Goal: Task Accomplishment & Management: Use online tool/utility

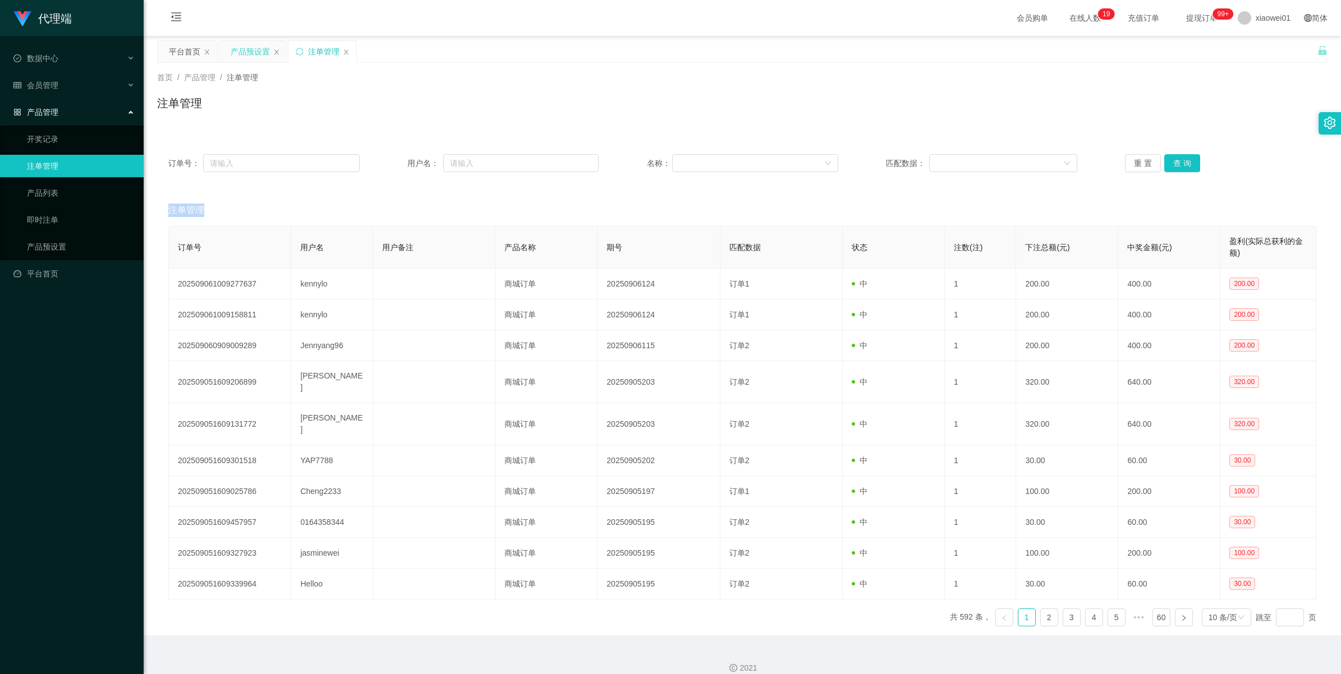
click at [254, 43] on div "产品预设置" at bounding box center [250, 51] width 39 height 21
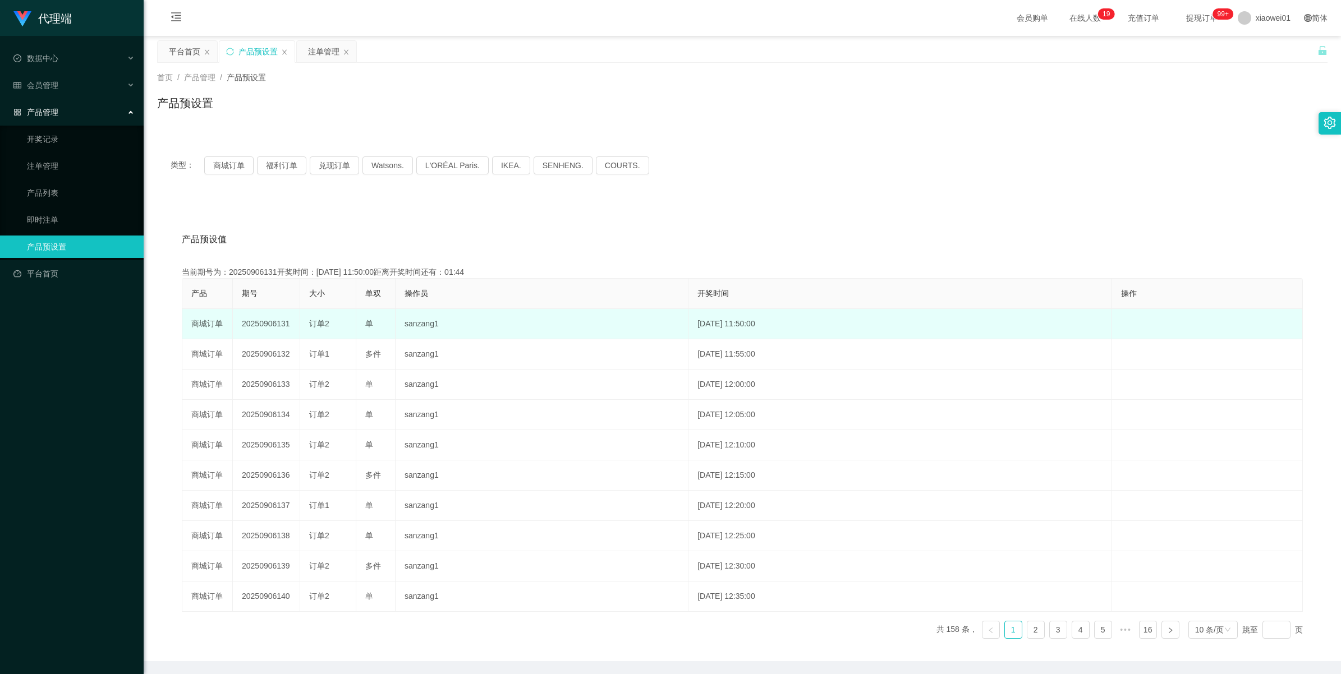
click at [261, 321] on td "20250906131" at bounding box center [266, 324] width 67 height 30
copy td "20250906131"
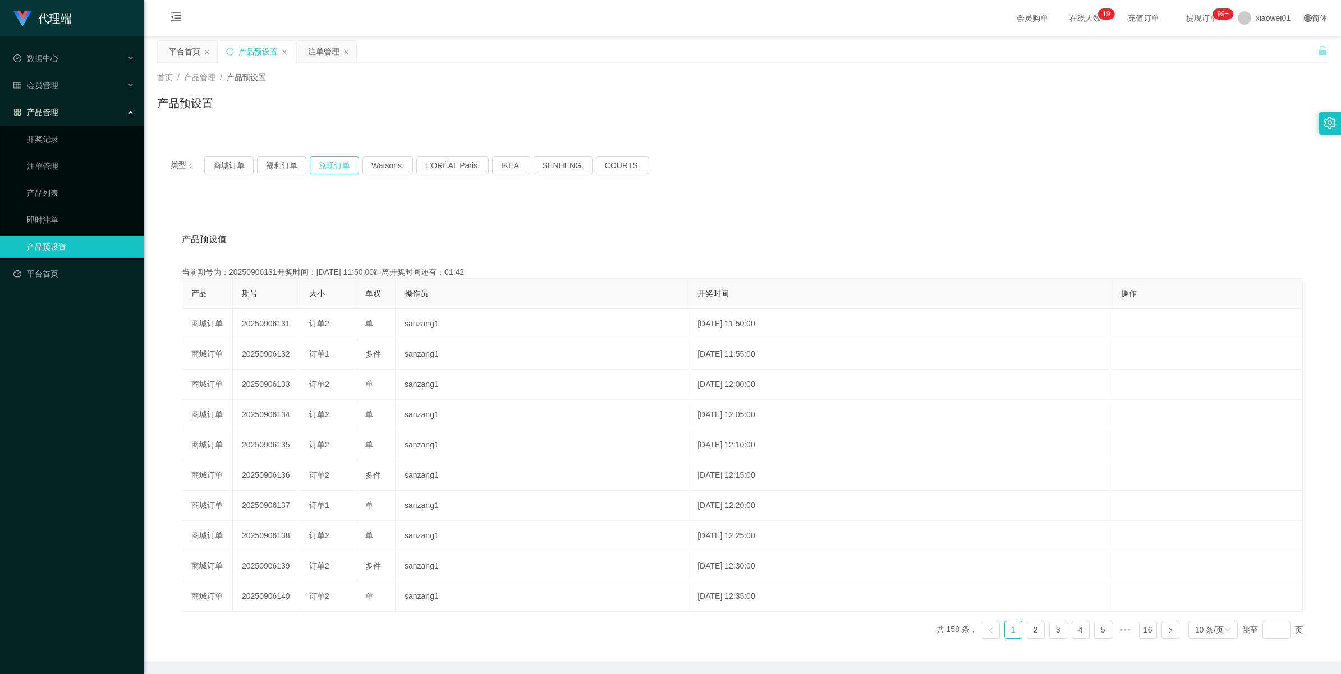
click at [316, 164] on button "兑现订单" at bounding box center [334, 166] width 49 height 18
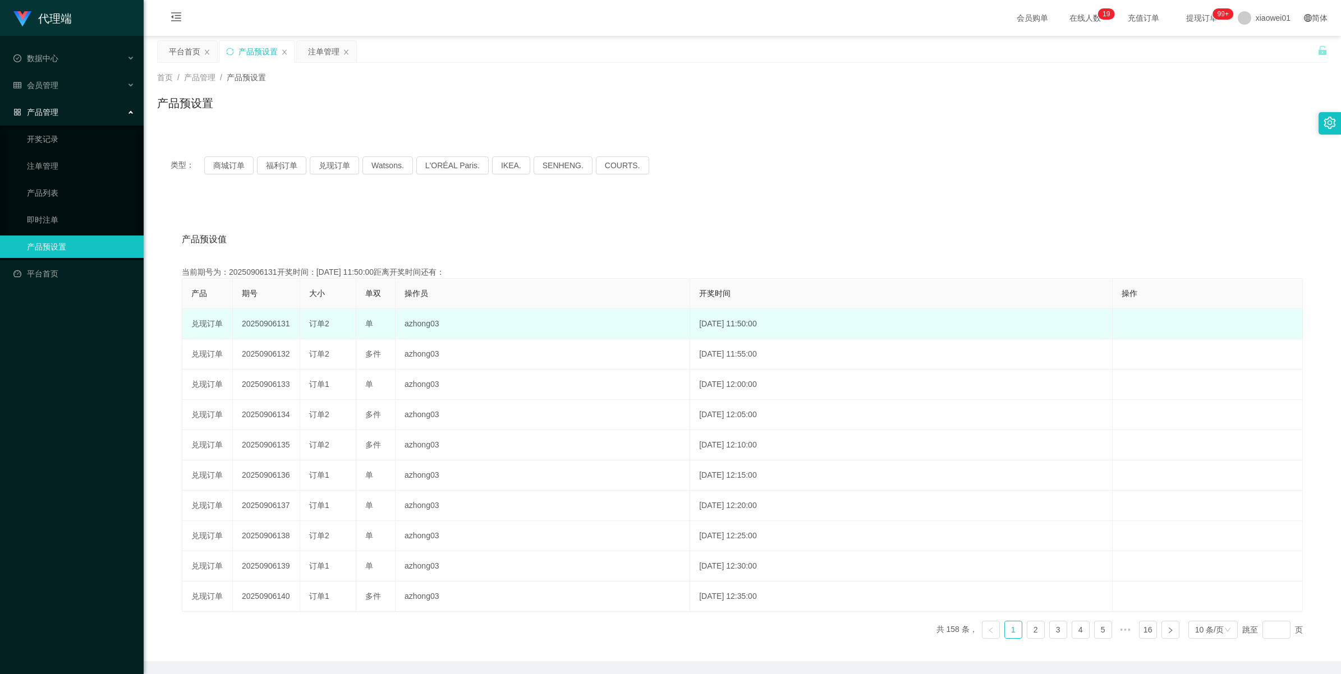
click at [262, 337] on td "20250906131" at bounding box center [266, 324] width 67 height 30
click at [263, 331] on td "20250906131" at bounding box center [266, 324] width 67 height 30
click at [264, 324] on td "20250906131" at bounding box center [266, 324] width 67 height 30
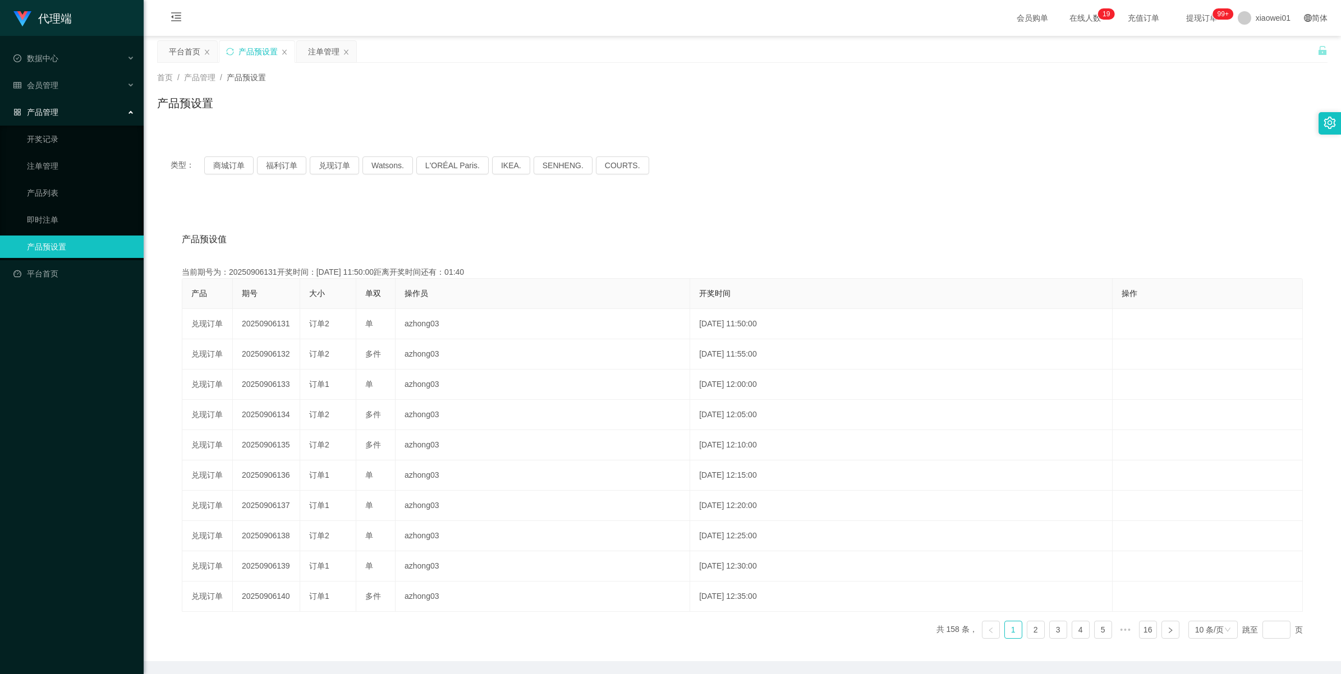
copy td "20250906131"
